Goal: Task Accomplishment & Management: Manage account settings

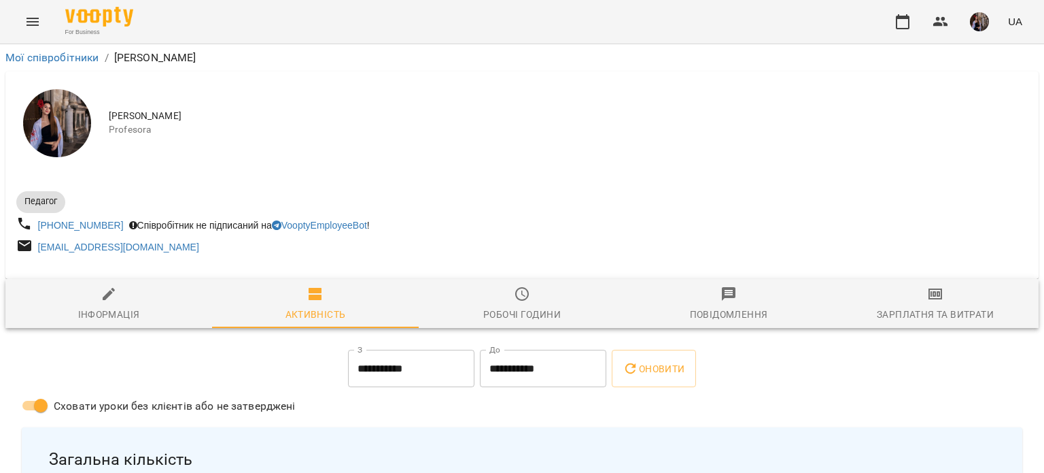
scroll to position [358, 0]
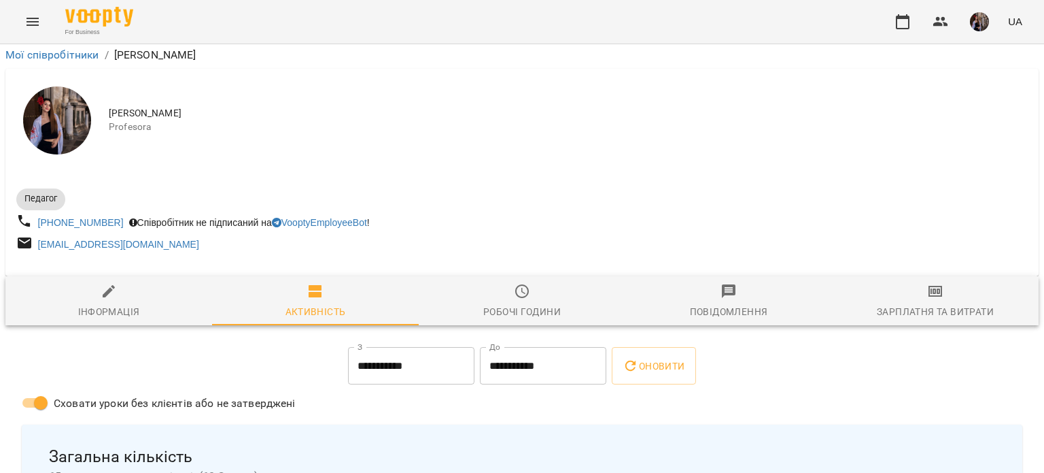
click at [906, 22] on icon "button" at bounding box center [903, 22] width 16 height 16
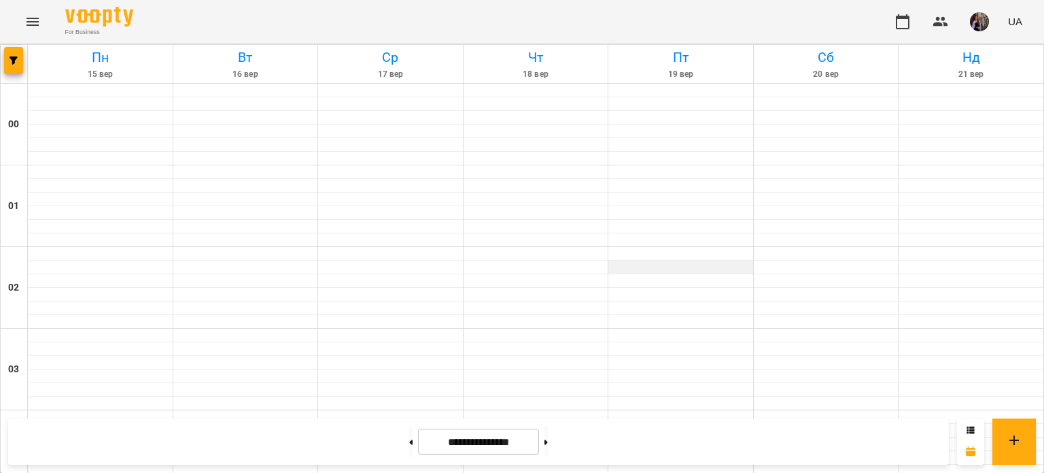
scroll to position [1117, 0]
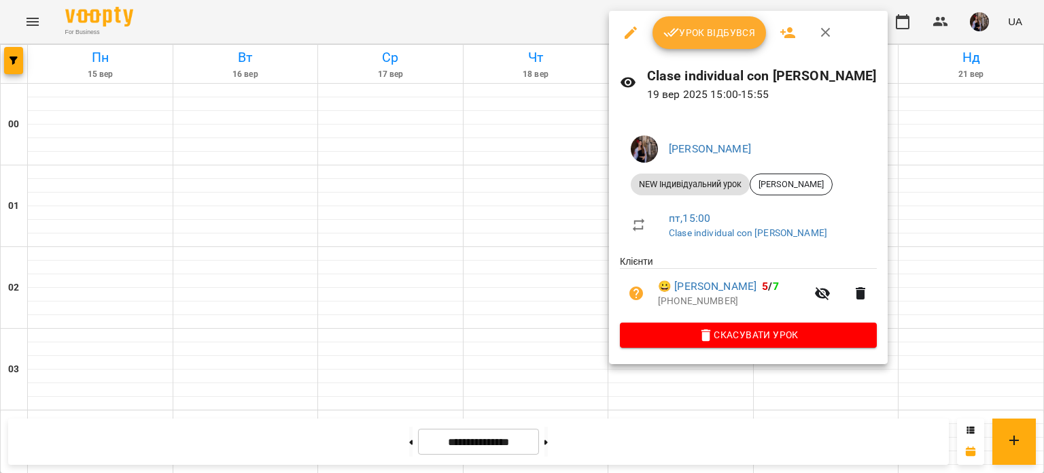
click at [560, 284] on div at bounding box center [522, 236] width 1044 height 473
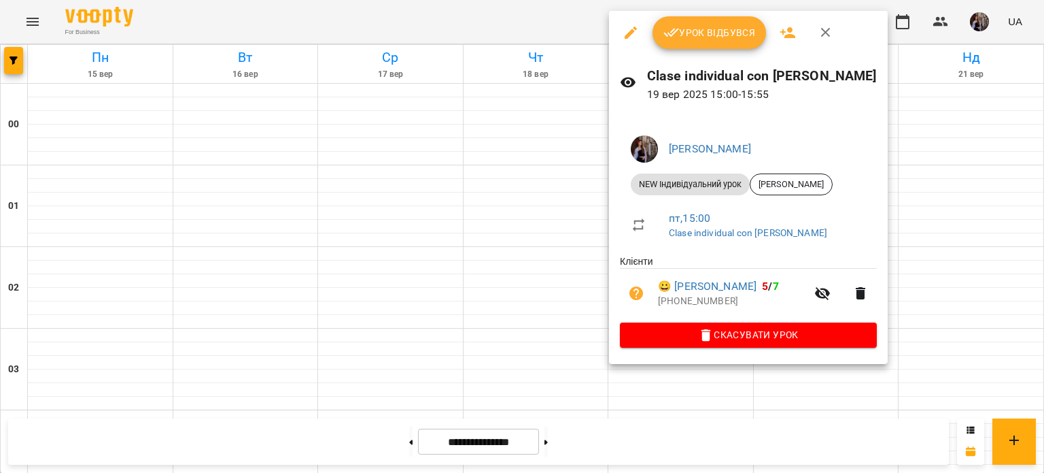
click at [679, 42] on button "Урок відбувся" at bounding box center [710, 32] width 114 height 33
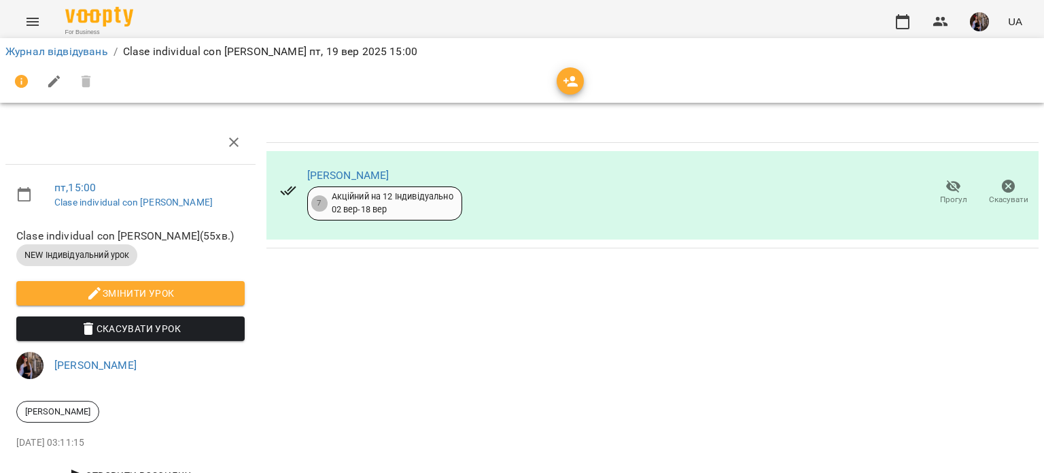
click at [564, 81] on icon "button" at bounding box center [571, 81] width 16 height 16
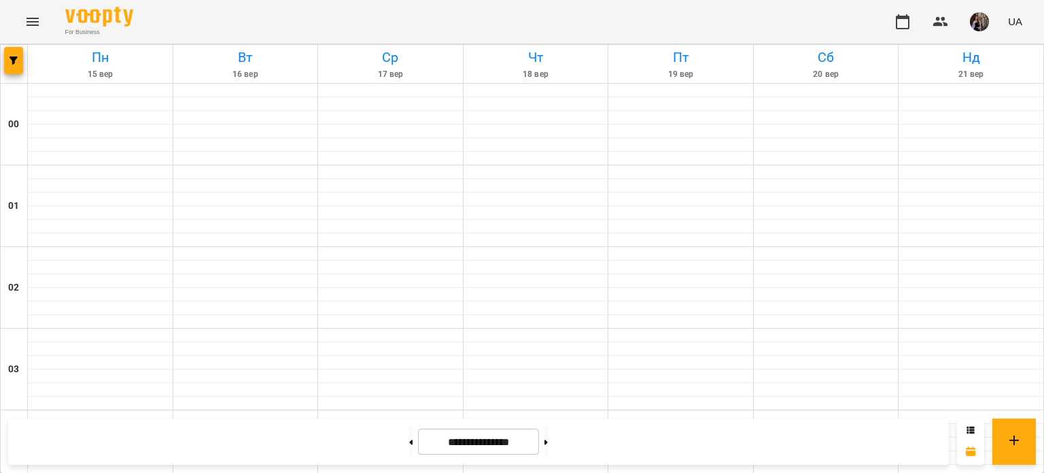
scroll to position [1097, 0]
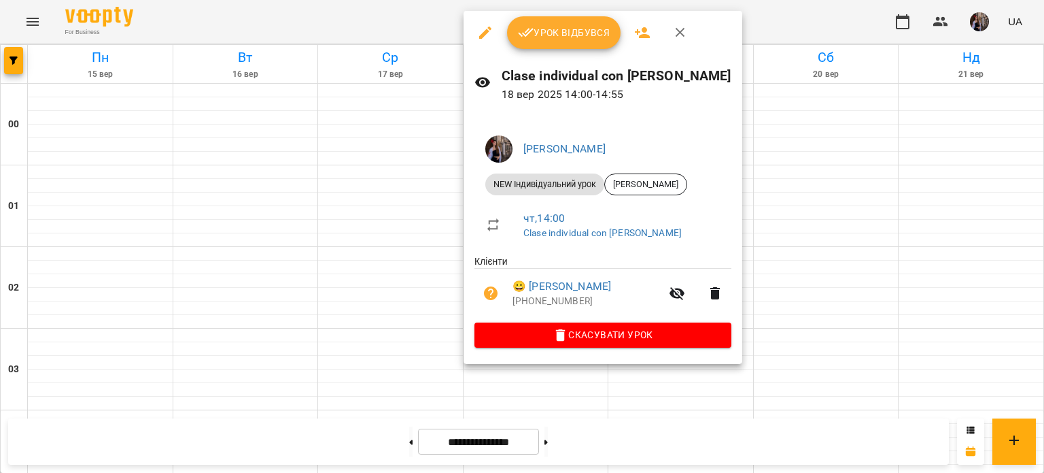
click at [594, 29] on span "Урок відбувся" at bounding box center [564, 32] width 92 height 16
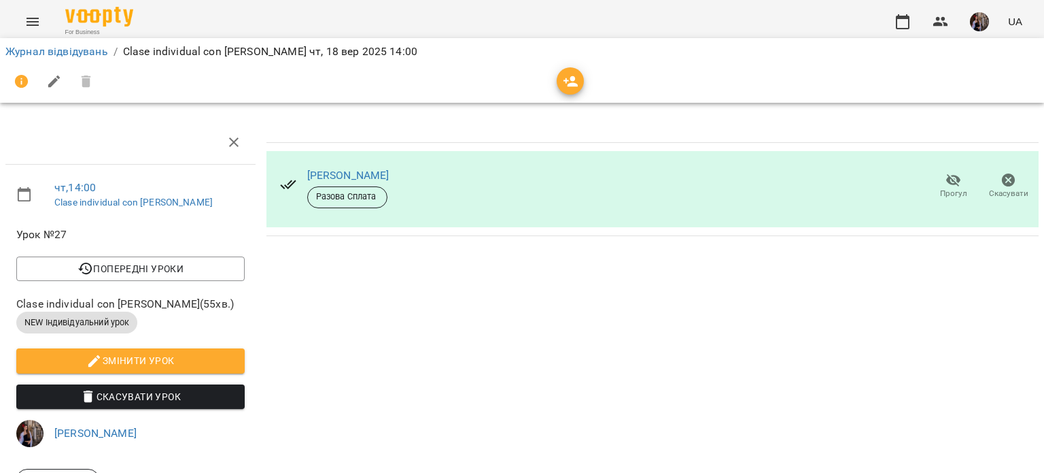
click at [575, 99] on div at bounding box center [522, 82] width 1039 height 38
click at [571, 90] on button "button" at bounding box center [570, 80] width 27 height 27
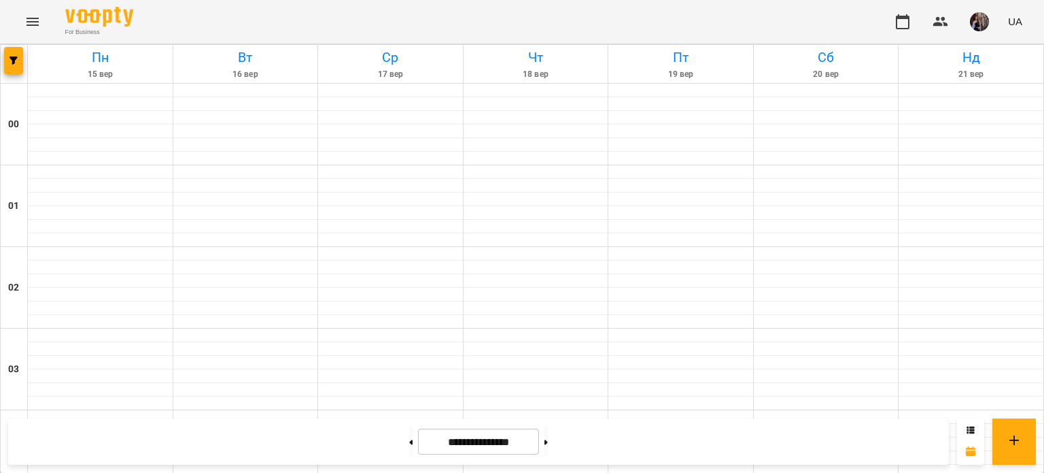
scroll to position [1387, 0]
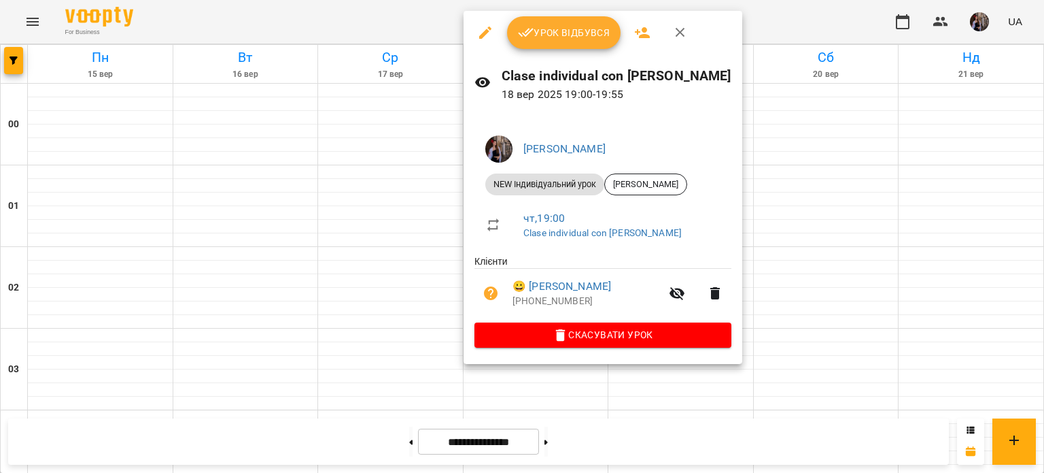
click at [579, 39] on span "Урок відбувся" at bounding box center [564, 32] width 92 height 16
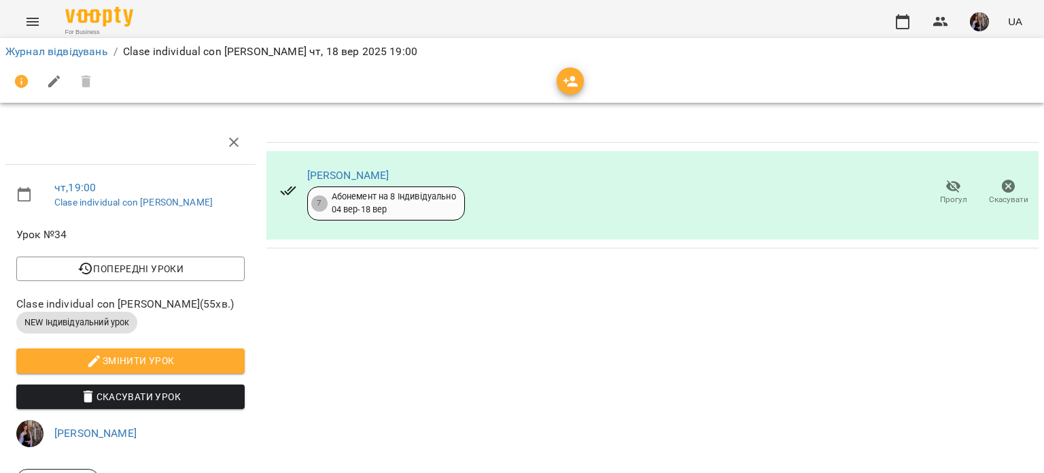
click at [570, 90] on button "button" at bounding box center [570, 80] width 27 height 27
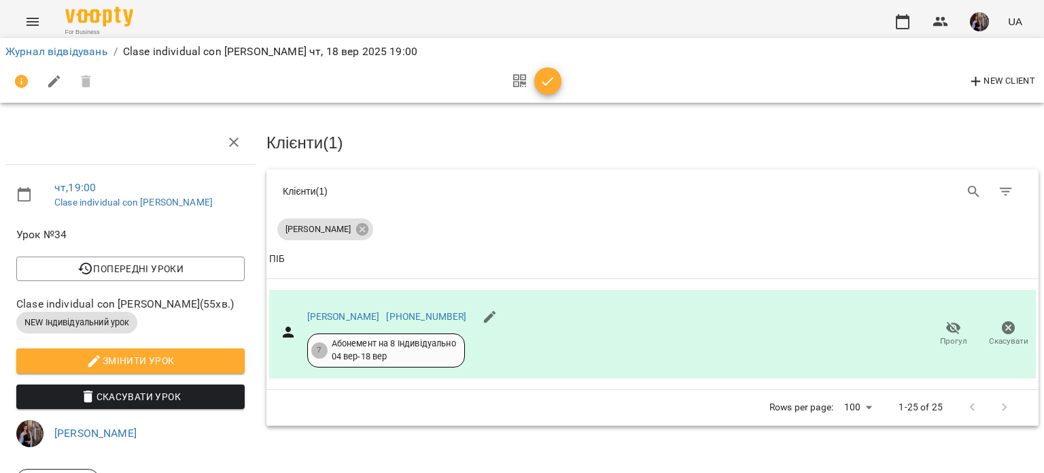
click at [974, 27] on img "button" at bounding box center [979, 21] width 19 height 19
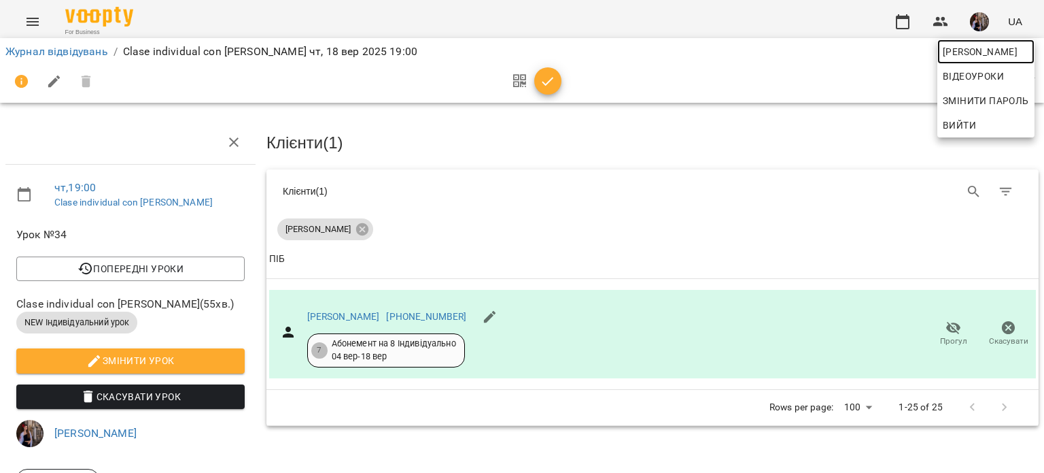
click at [968, 48] on span "[PERSON_NAME]" at bounding box center [986, 52] width 86 height 16
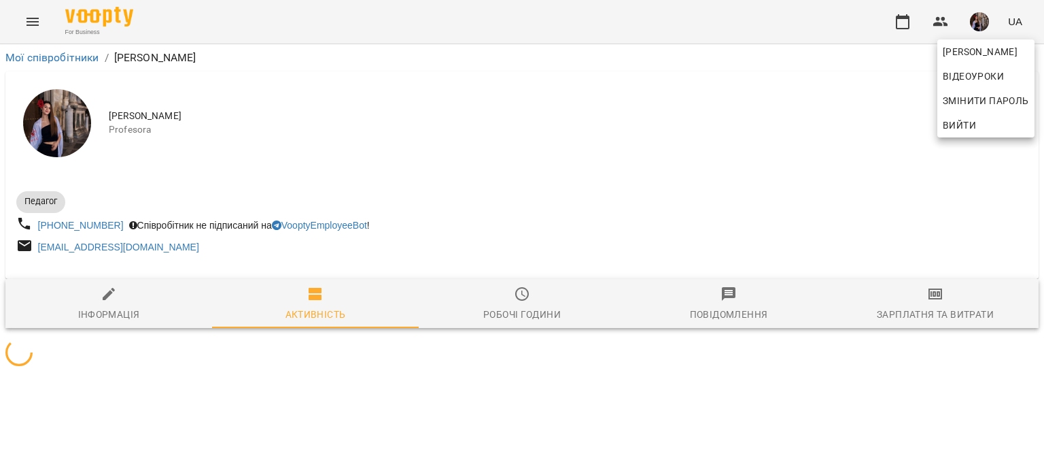
click at [626, 147] on div at bounding box center [522, 236] width 1044 height 473
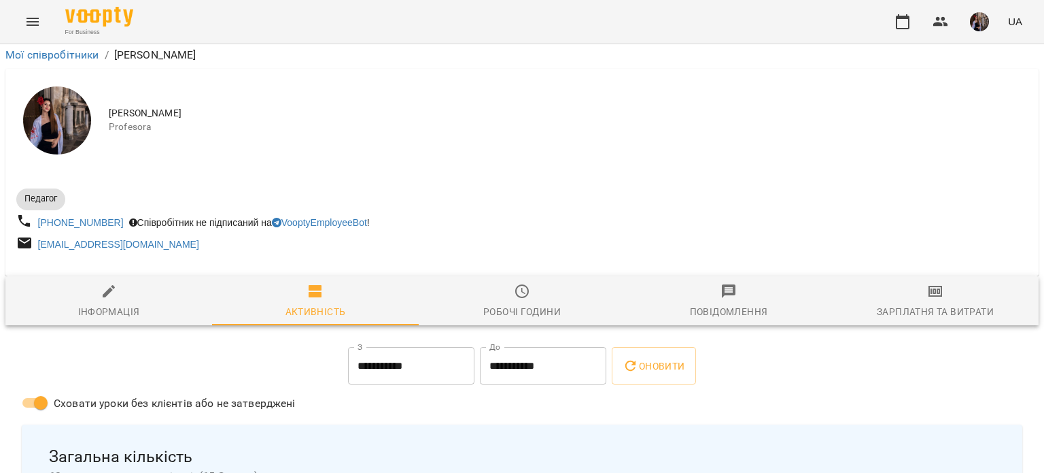
scroll to position [281, 0]
click at [671, 446] on span "Загальна кількість" at bounding box center [522, 456] width 946 height 21
